Goal: Task Accomplishment & Management: Complete application form

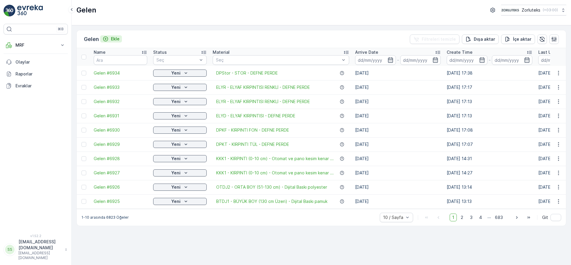
click at [114, 37] on p "Ekle" at bounding box center [115, 39] width 9 height 6
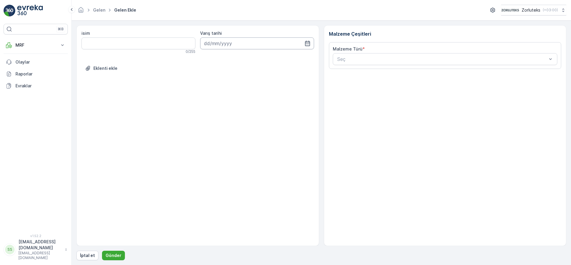
drag, startPoint x: 284, startPoint y: 43, endPoint x: 303, endPoint y: 43, distance: 19.3
click at [284, 43] on input at bounding box center [257, 43] width 114 height 12
click at [222, 103] on div "14" at bounding box center [221, 105] width 10 height 10
type input "[DATE]"
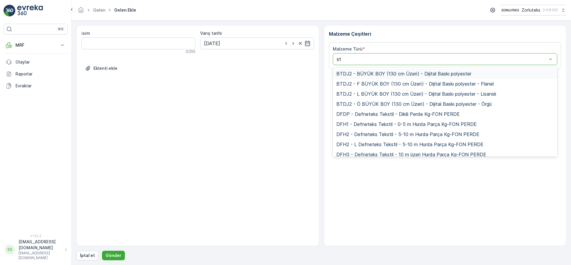
type input "sto"
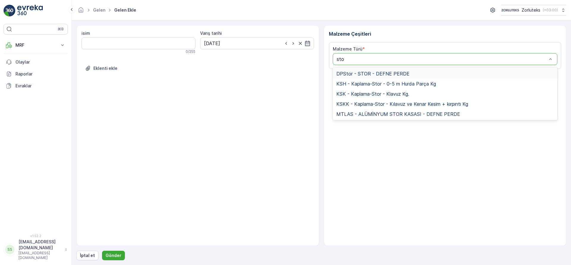
click at [392, 70] on div "DPStor - STOR - DEFNE PERDE" at bounding box center [445, 74] width 225 height 10
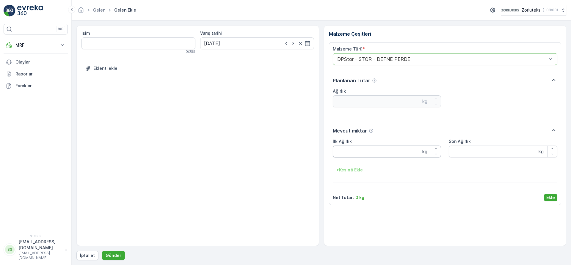
click at [354, 154] on Ağırlık "İlk Ağırlık" at bounding box center [387, 152] width 109 height 12
type Ağırlık "175.5"
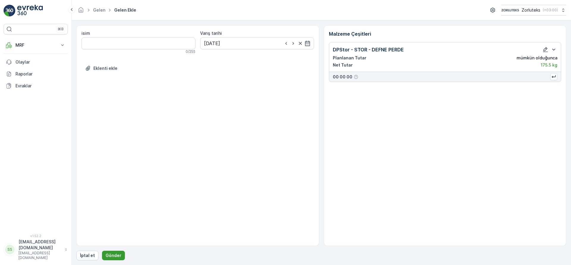
click at [111, 255] on p "Gönder" at bounding box center [114, 256] width 16 height 6
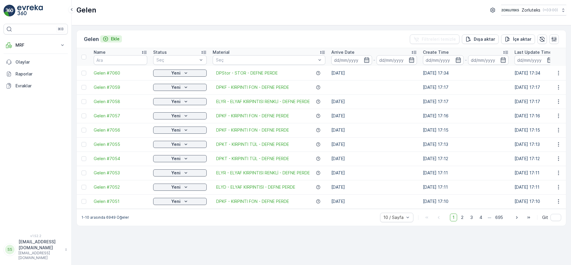
click at [113, 41] on p "Ekle" at bounding box center [115, 39] width 9 height 6
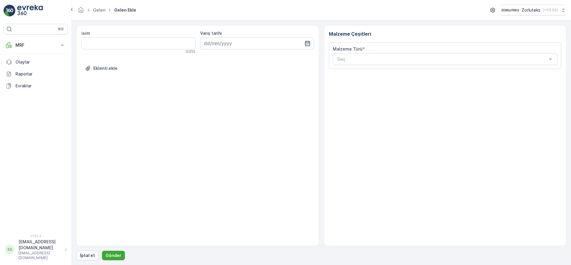
click at [309, 44] on icon "button" at bounding box center [307, 43] width 5 height 5
click at [221, 106] on div "14" at bounding box center [221, 105] width 10 height 10
type input "[DATE]"
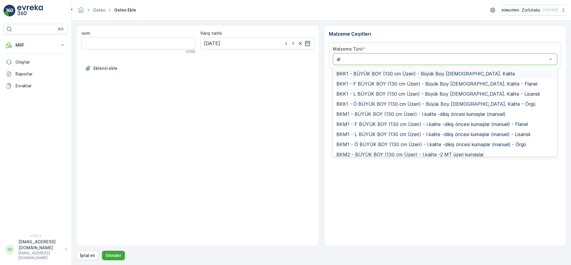
type input "alü"
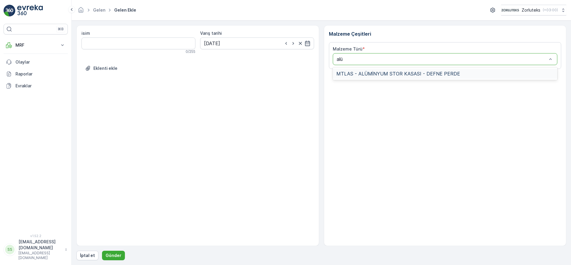
click at [394, 71] on span "MTLAS - ALÜMİNYUM STOR KASASI - DEFNE PERDE" at bounding box center [399, 73] width 124 height 5
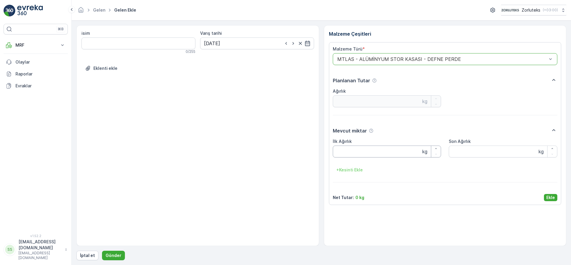
click at [364, 154] on Ağırlık "İlk Ağırlık" at bounding box center [387, 152] width 109 height 12
type Ağırlık "18"
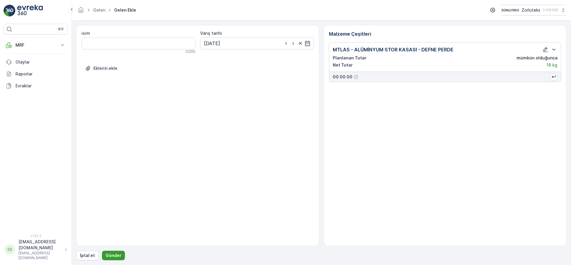
click at [113, 256] on p "Gönder" at bounding box center [114, 256] width 16 height 6
